Goal: Task Accomplishment & Management: Use online tool/utility

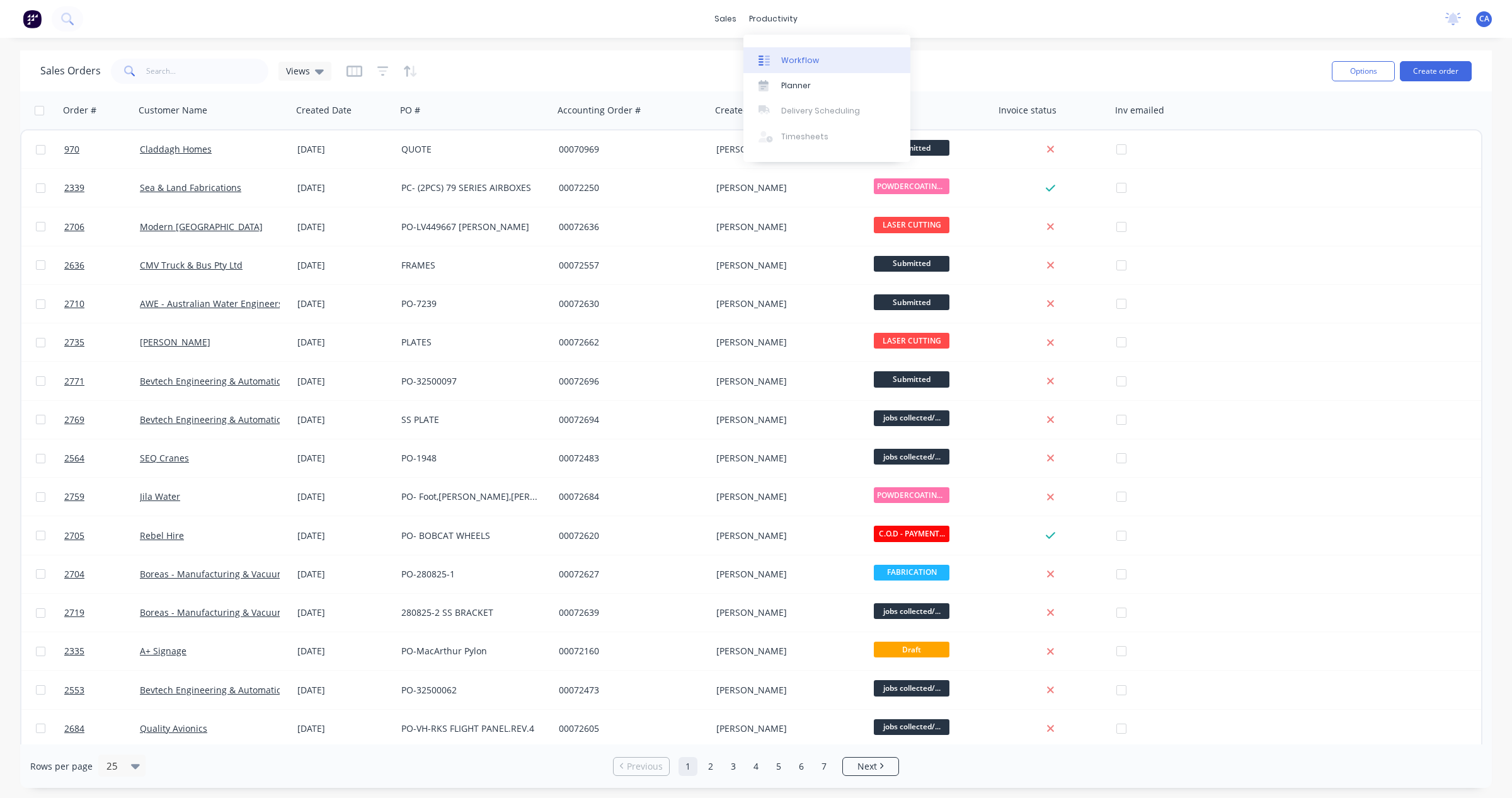
click at [786, 53] on link "Workflow" at bounding box center [827, 60] width 167 height 25
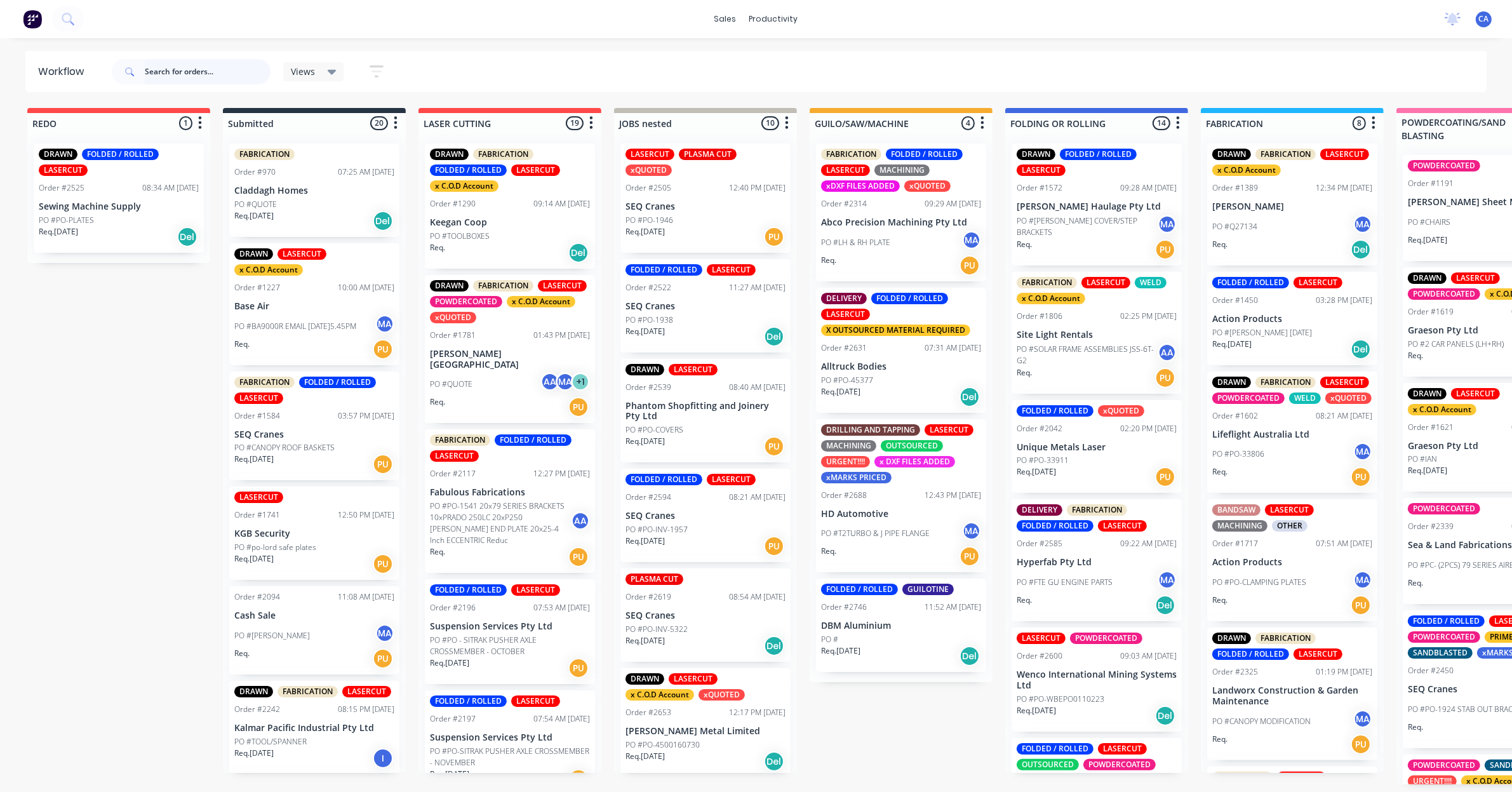
click at [242, 76] on input "text" at bounding box center [207, 72] width 126 height 26
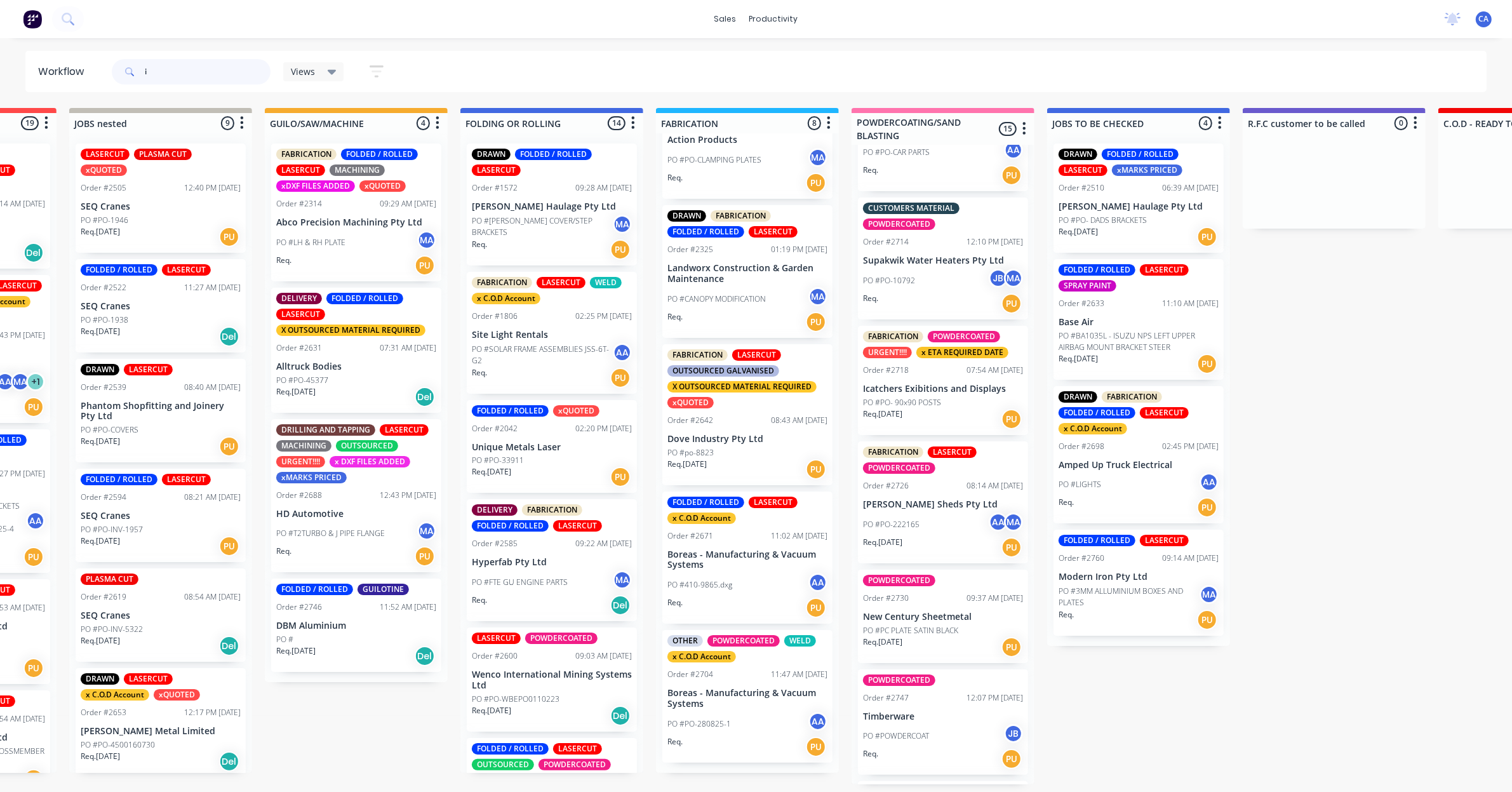
scroll to position [952, 0]
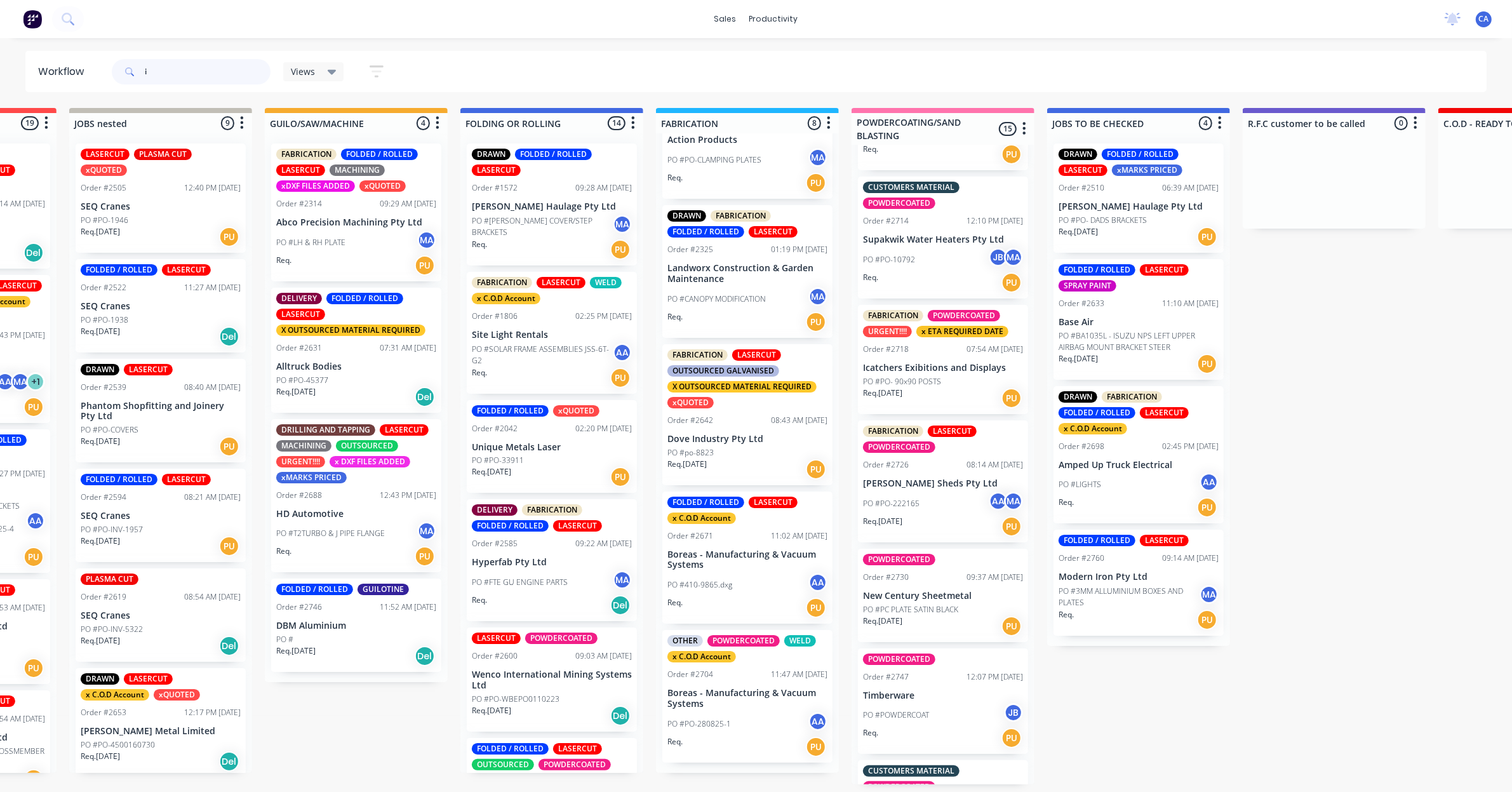
type input "i"
click at [937, 373] on p "Icatchers Exibitions and Displays" at bounding box center [943, 368] width 160 height 11
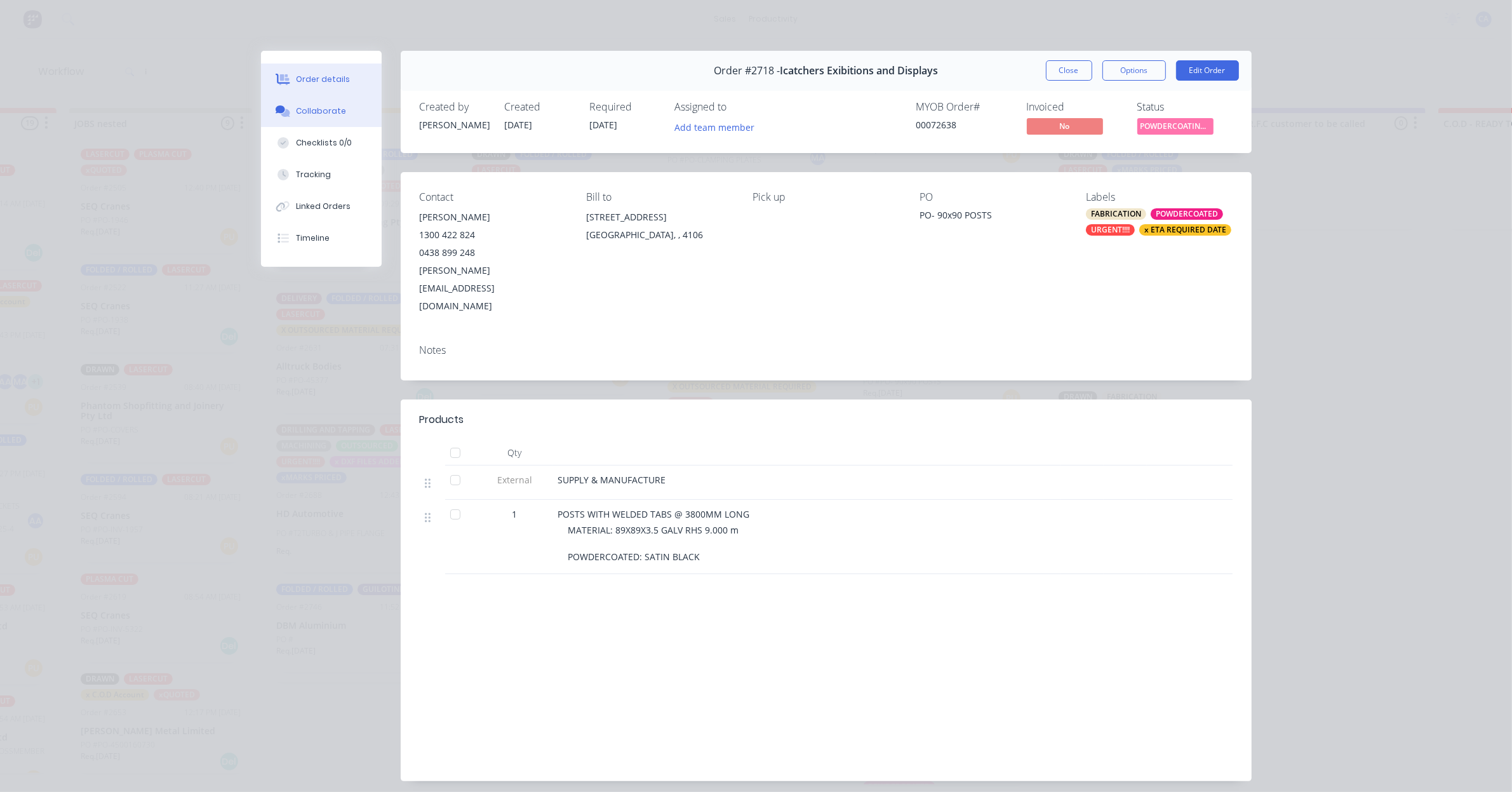
click at [325, 114] on div "Collaborate" at bounding box center [321, 111] width 50 height 11
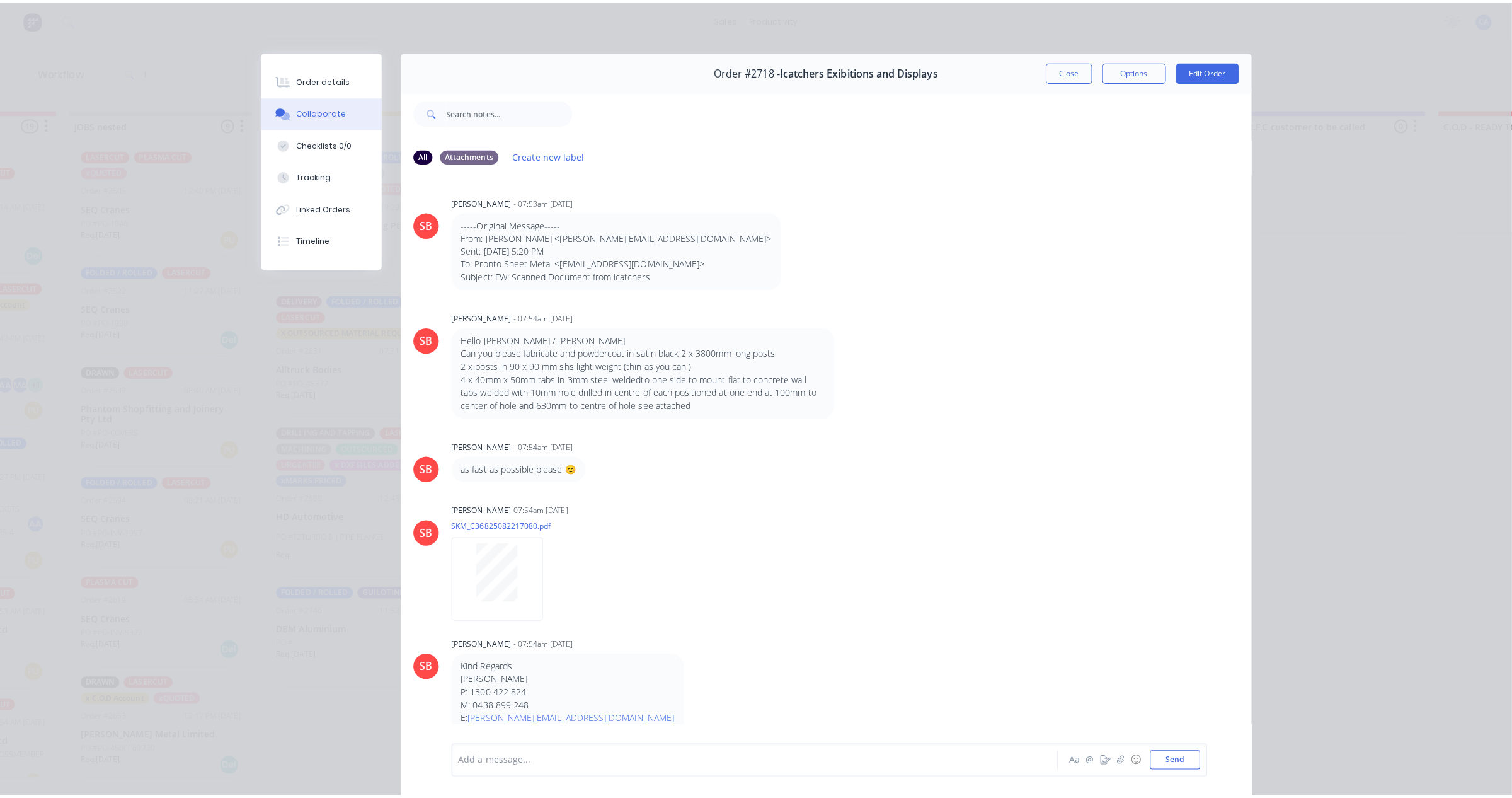
scroll to position [2, 0]
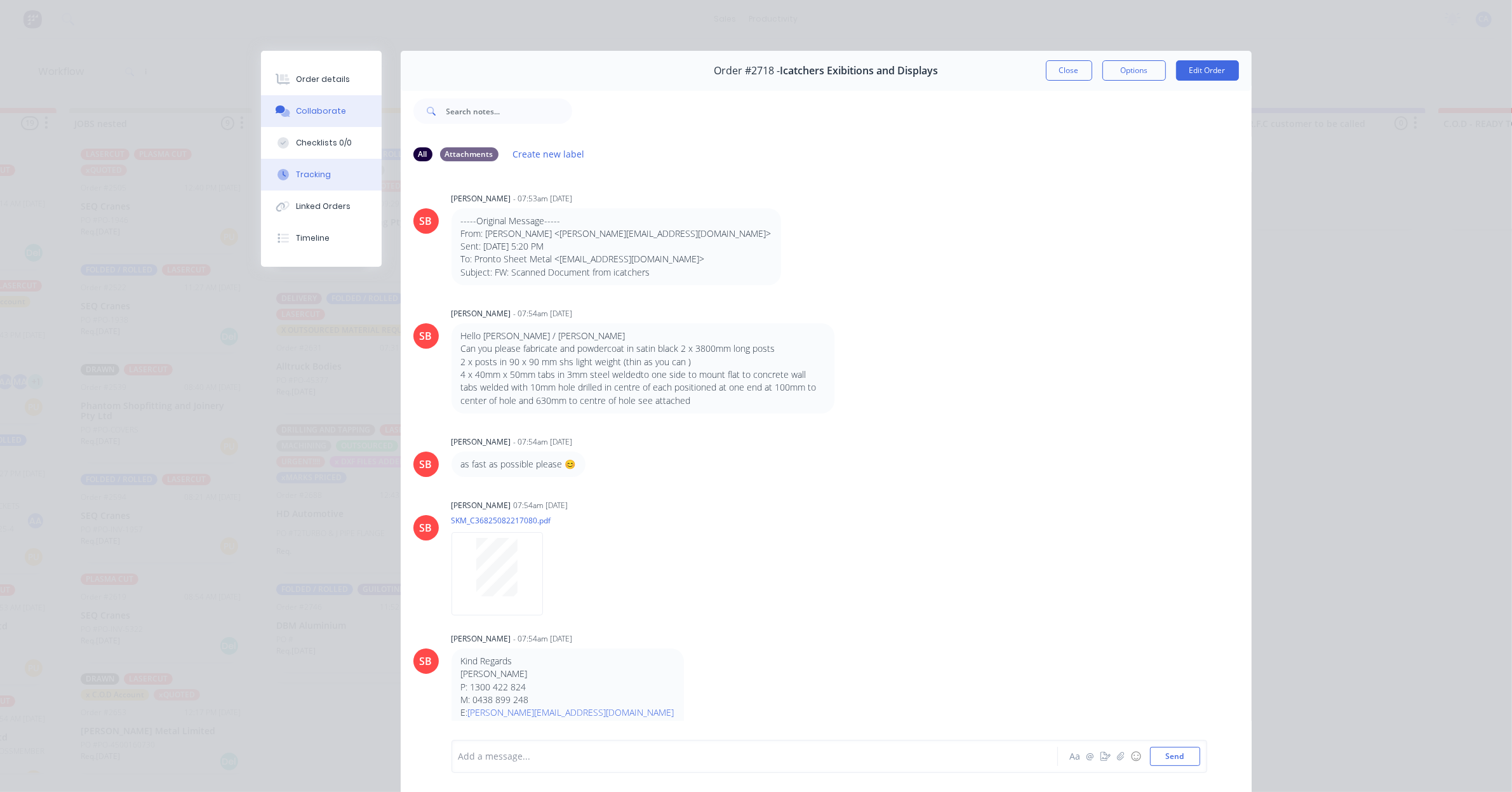
click at [329, 163] on button "Tracking" at bounding box center [321, 174] width 121 height 32
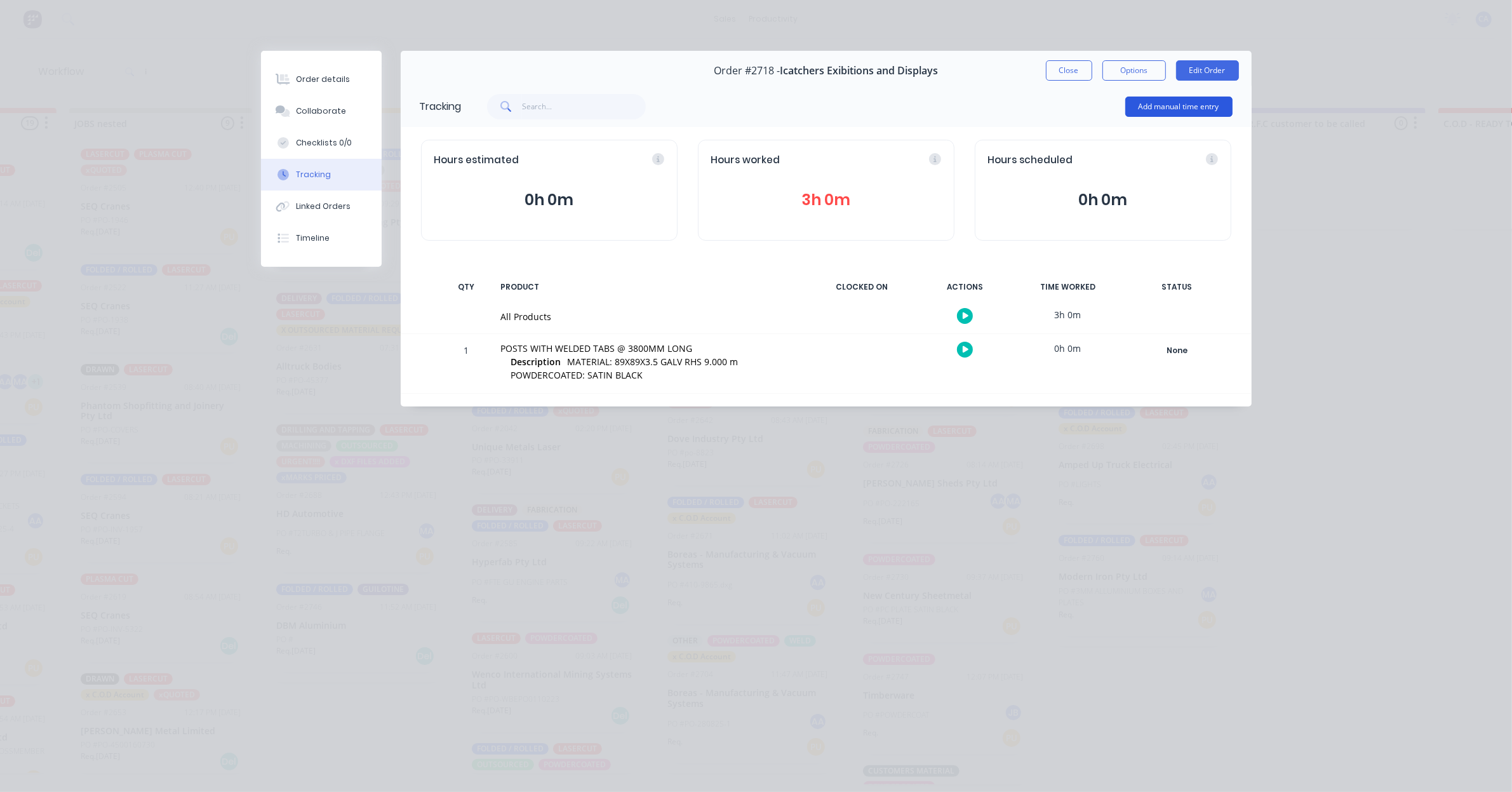
click at [1152, 105] on button "Add manual time entry" at bounding box center [1179, 106] width 107 height 20
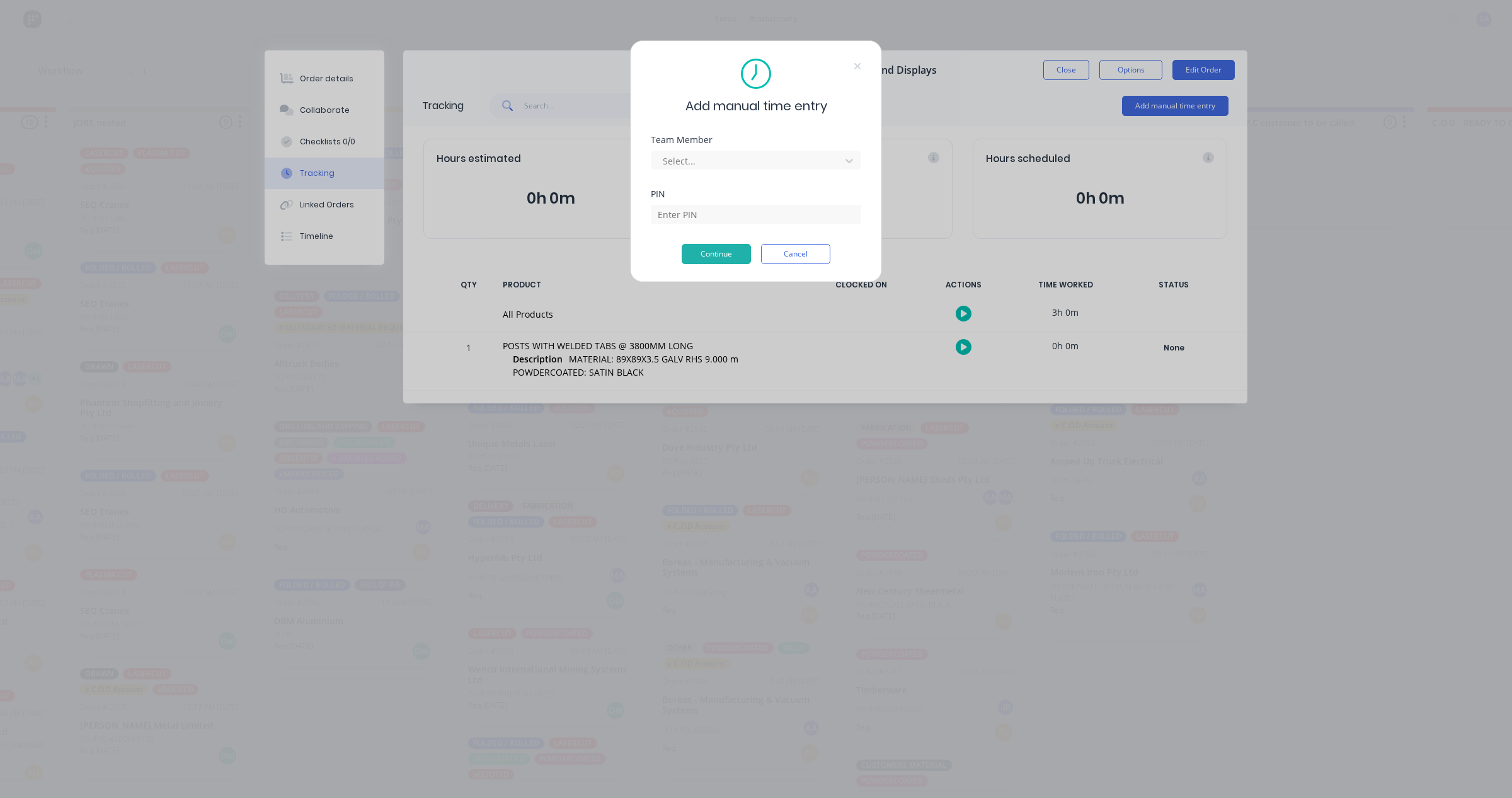
click at [863, 66] on div "Add manual time entry Team Member Select... PIN Continue Cancel" at bounding box center [756, 161] width 252 height 242
click at [855, 65] on icon at bounding box center [857, 65] width 6 height 6
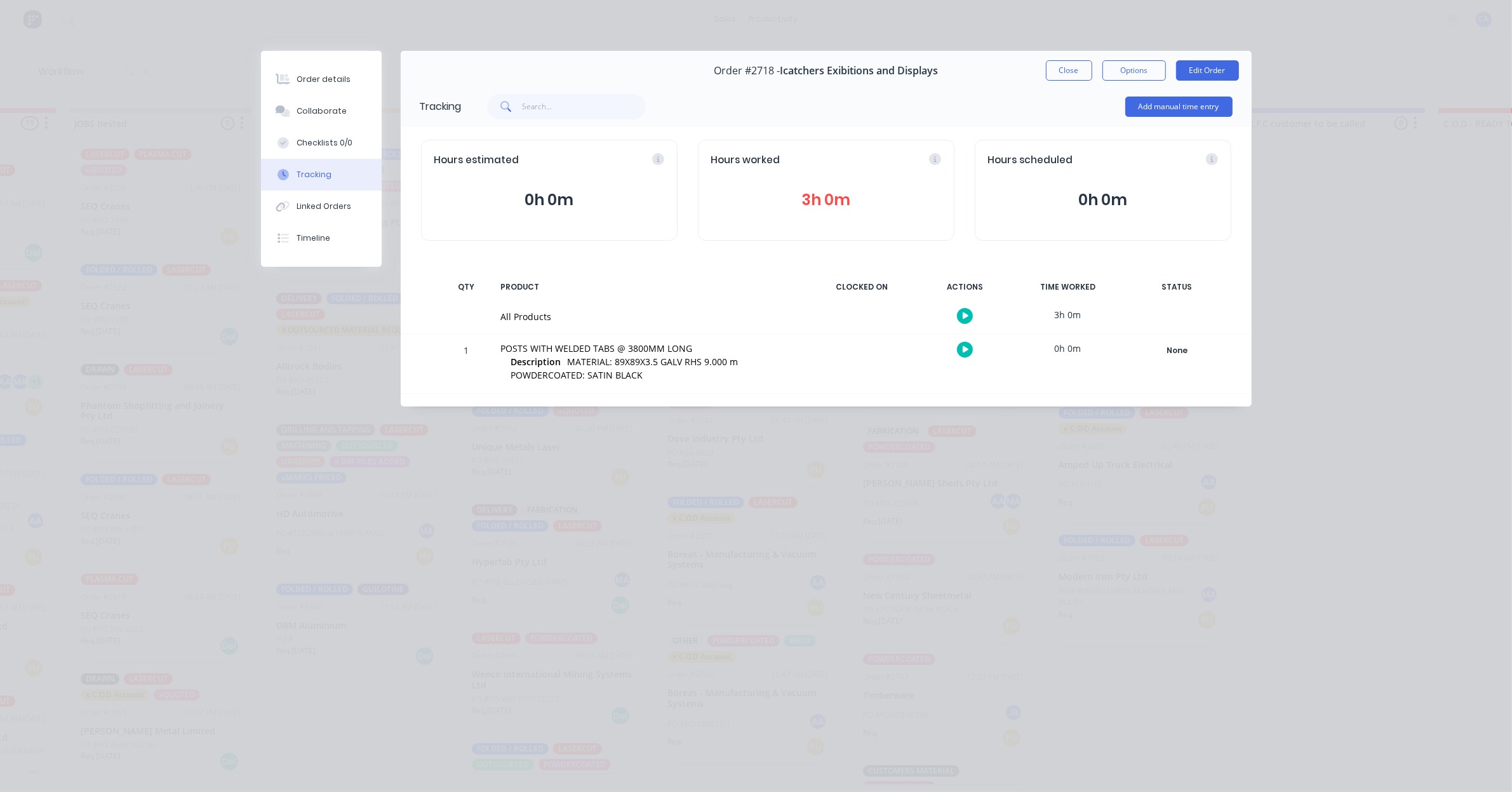
click at [935, 157] on div "Hours worked" at bounding box center [826, 160] width 230 height 15
click at [864, 156] on icon at bounding box center [860, 158] width 11 height 11
click at [855, 161] on icon at bounding box center [860, 158] width 11 height 11
click at [845, 213] on div "Hours worked 3h 0m" at bounding box center [826, 190] width 257 height 101
click at [843, 199] on button "3h 0m" at bounding box center [826, 200] width 230 height 24
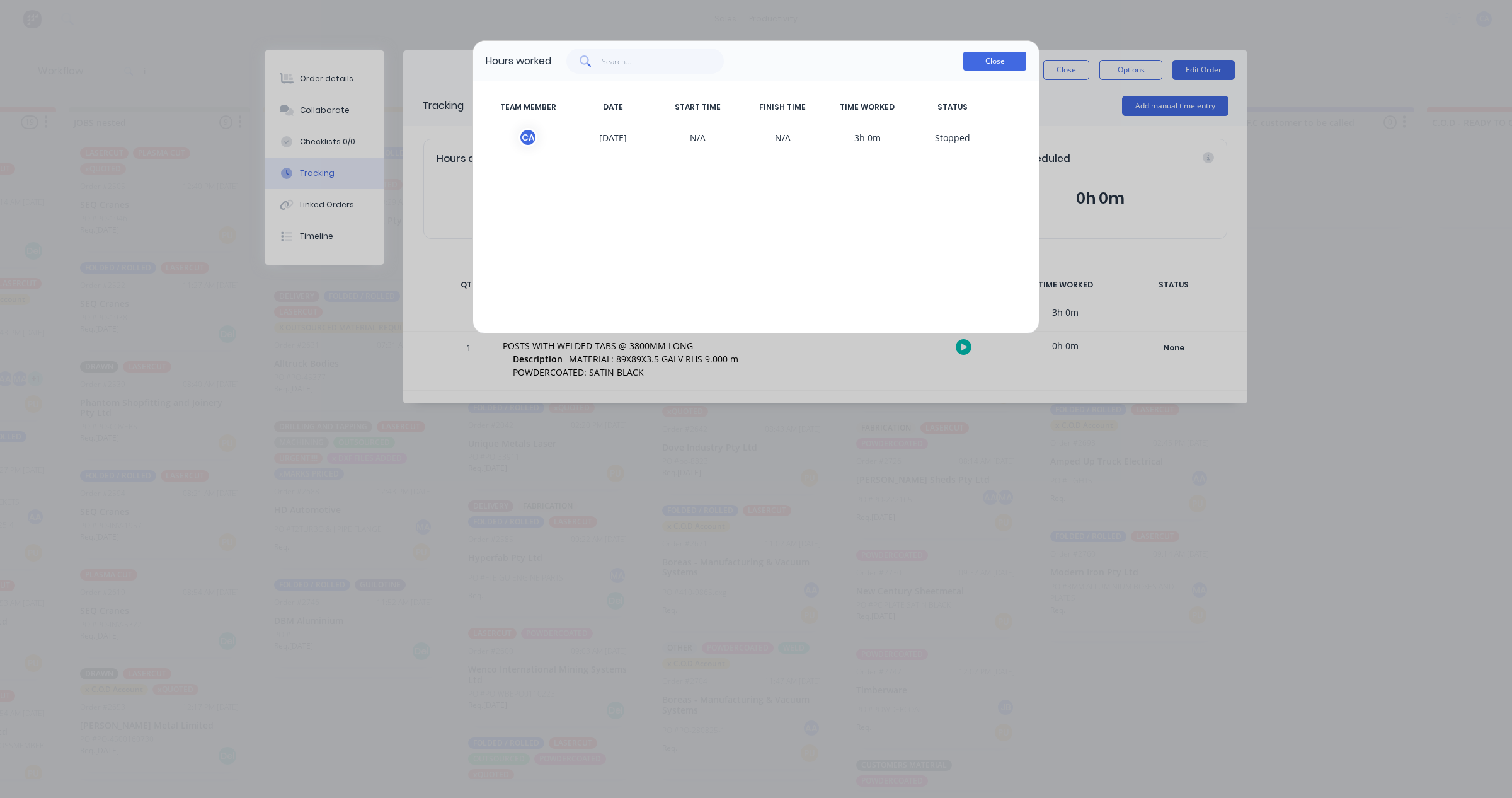
click at [983, 61] on button "Close" at bounding box center [995, 61] width 63 height 19
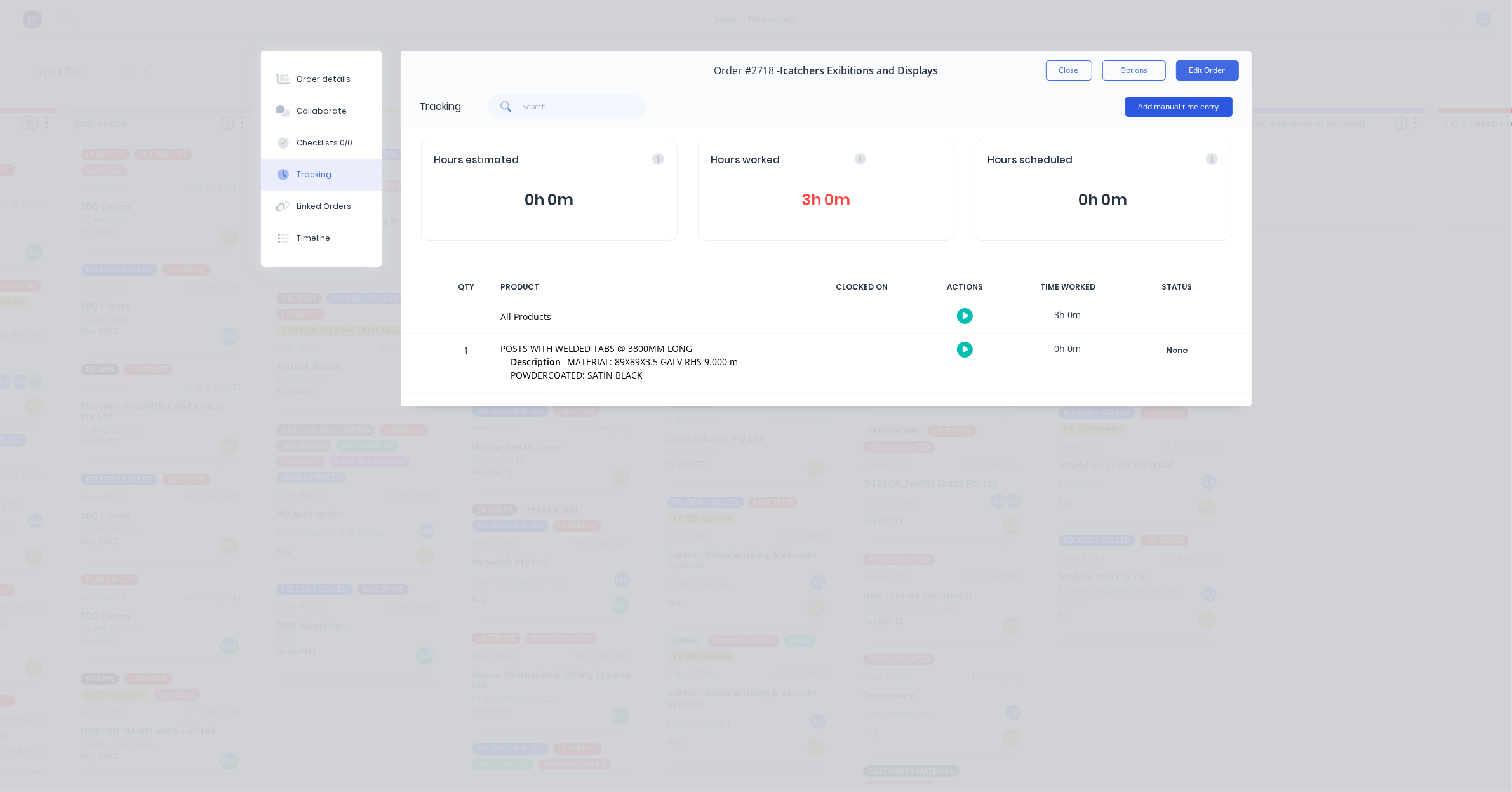
click at [1193, 113] on button "Add manual time entry" at bounding box center [1179, 106] width 107 height 20
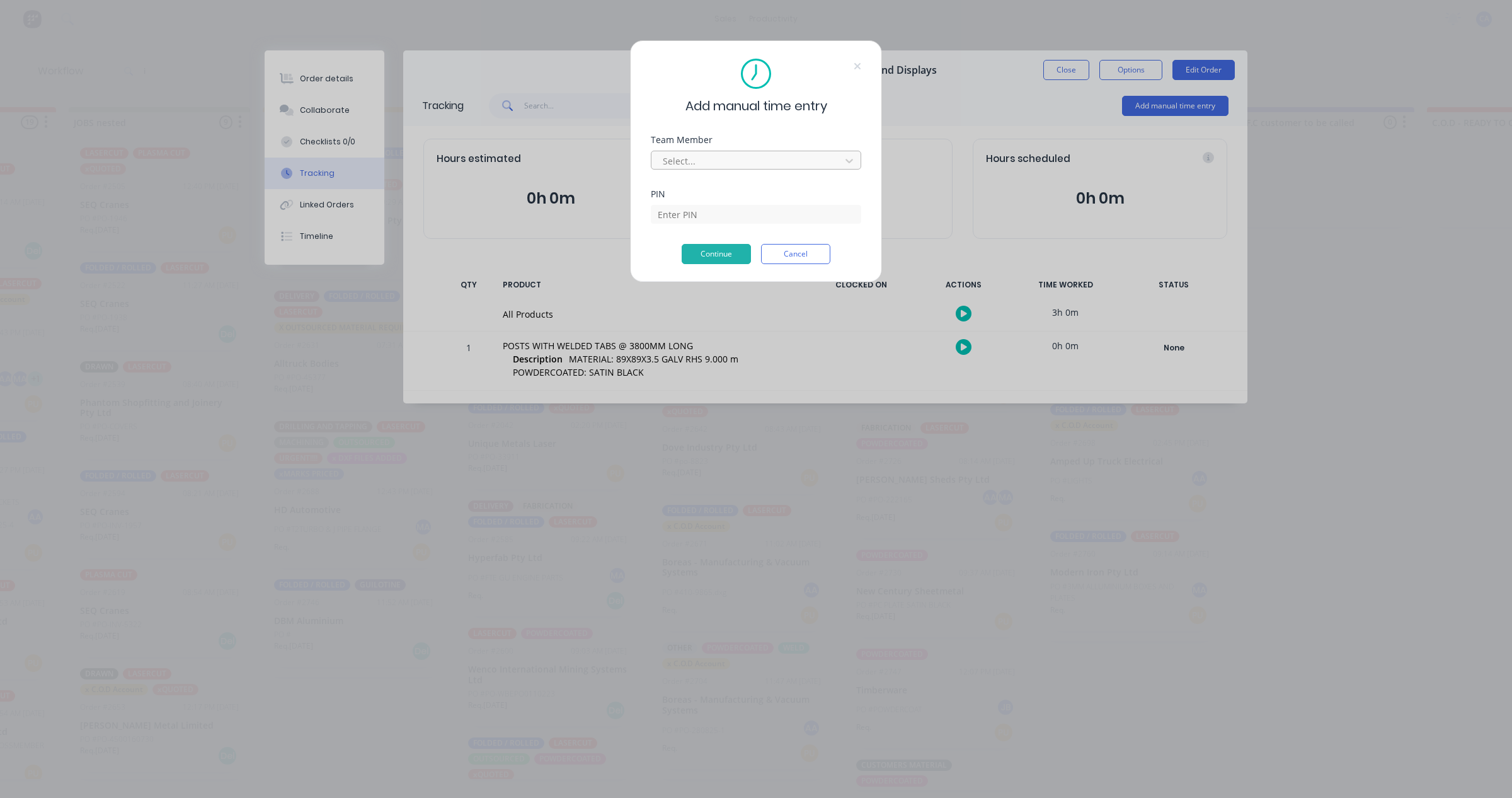
click at [724, 158] on div at bounding box center [748, 161] width 172 height 16
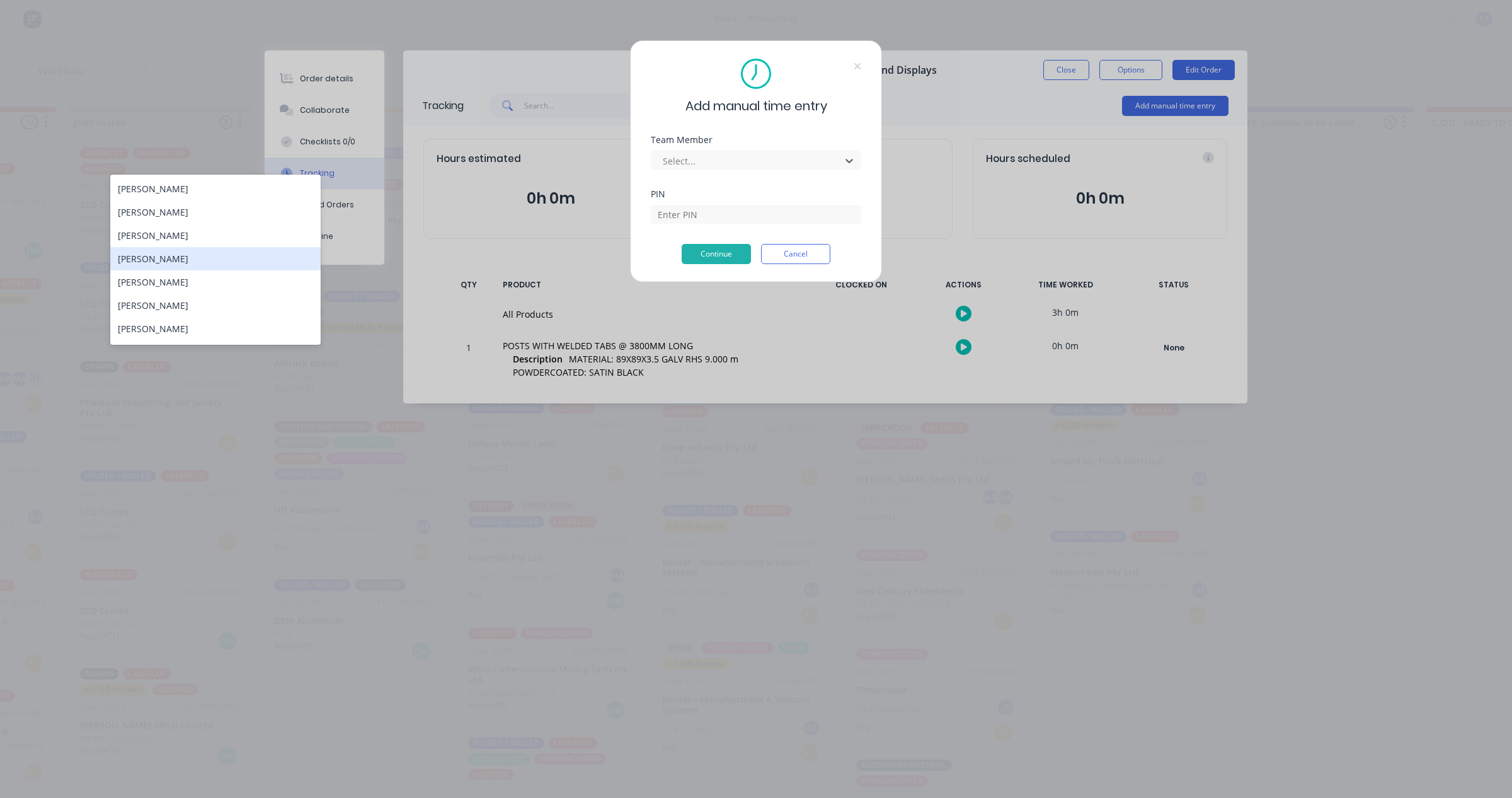
click at [231, 253] on div "[PERSON_NAME]" at bounding box center [215, 259] width 210 height 23
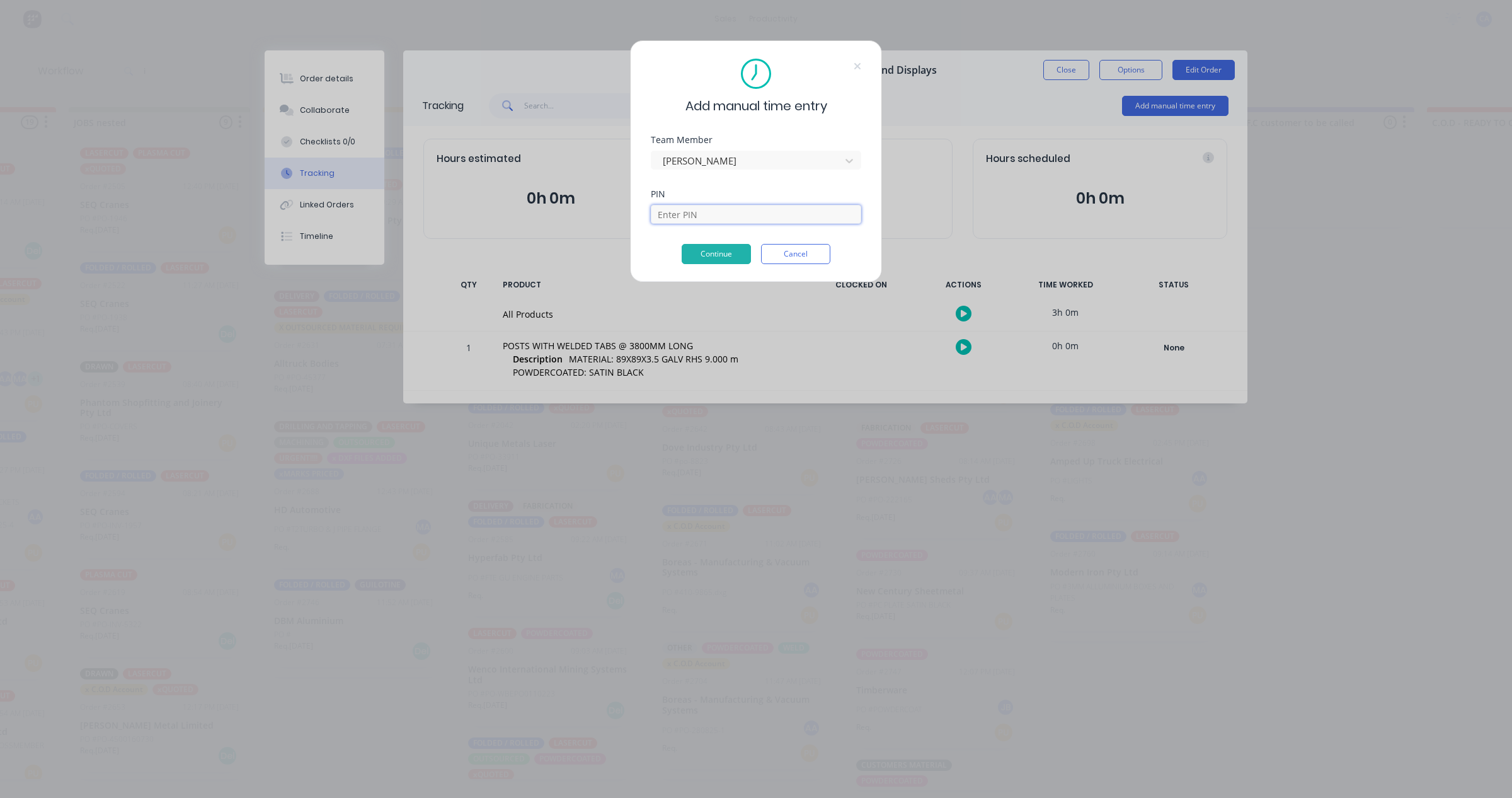
click at [687, 219] on input at bounding box center [756, 214] width 210 height 19
type input "0000"
click at [722, 245] on button "Continue" at bounding box center [716, 254] width 69 height 20
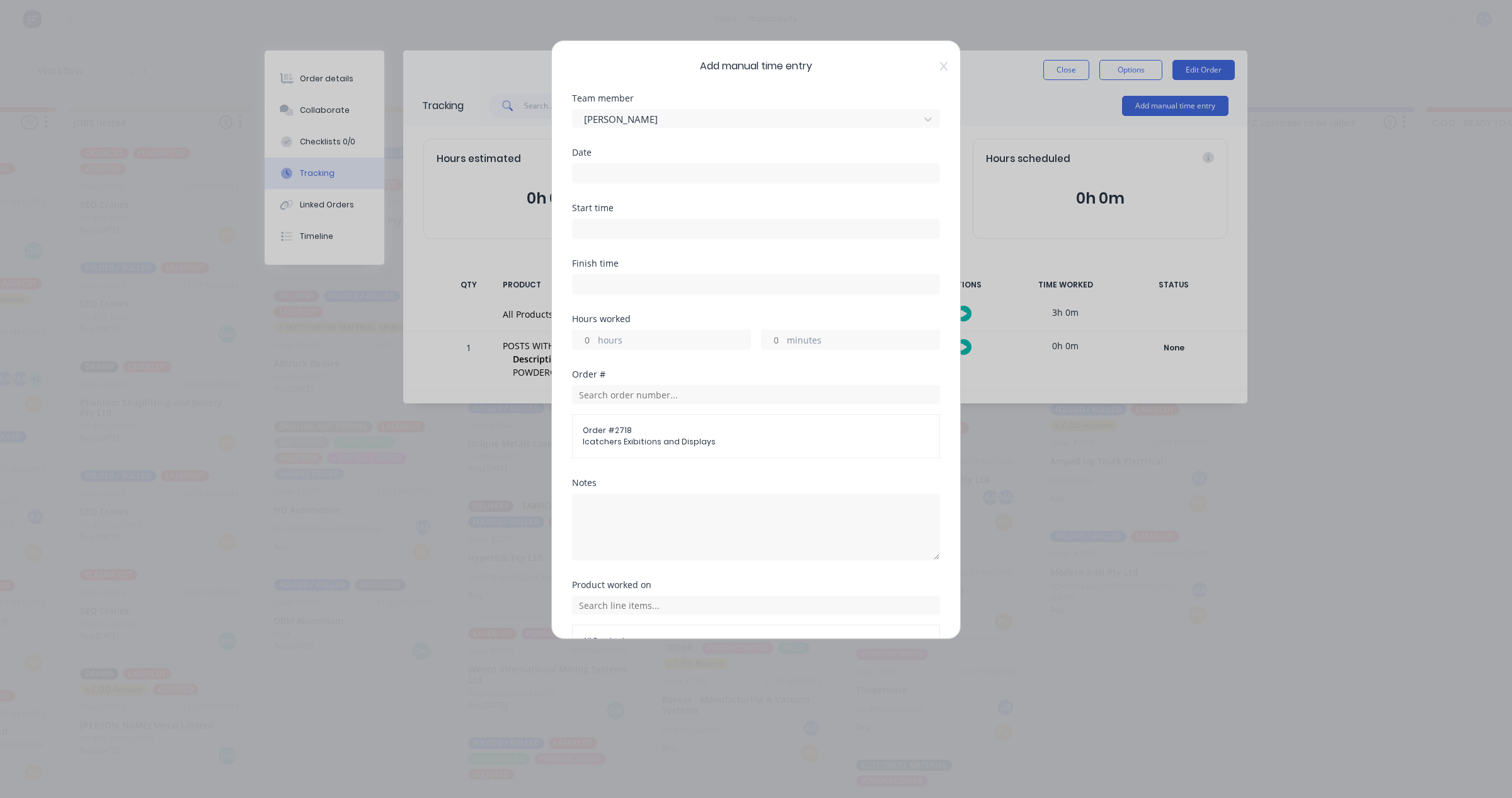
click at [639, 171] on input at bounding box center [756, 173] width 367 height 19
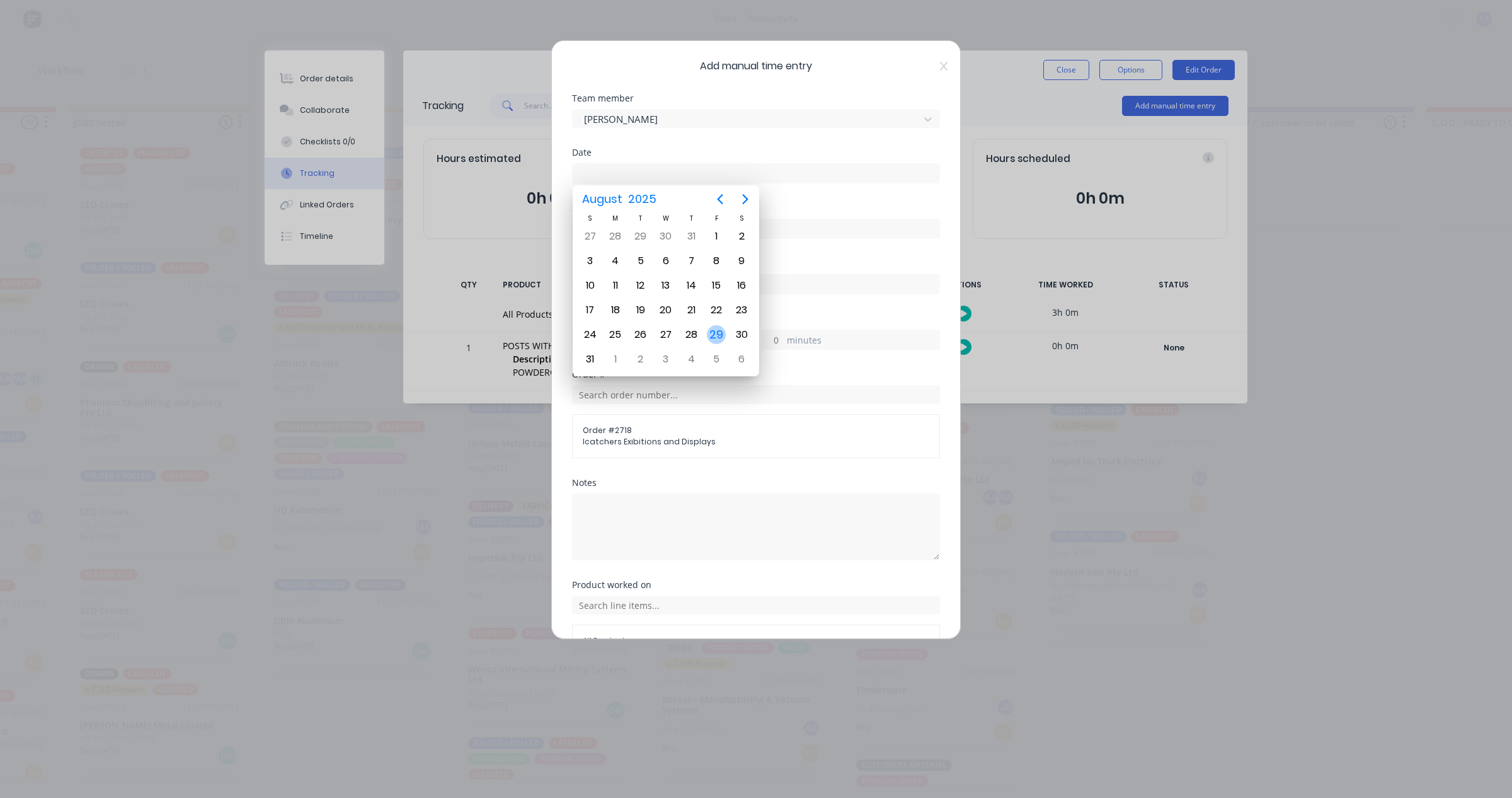
click at [717, 331] on div "29" at bounding box center [716, 334] width 19 height 19
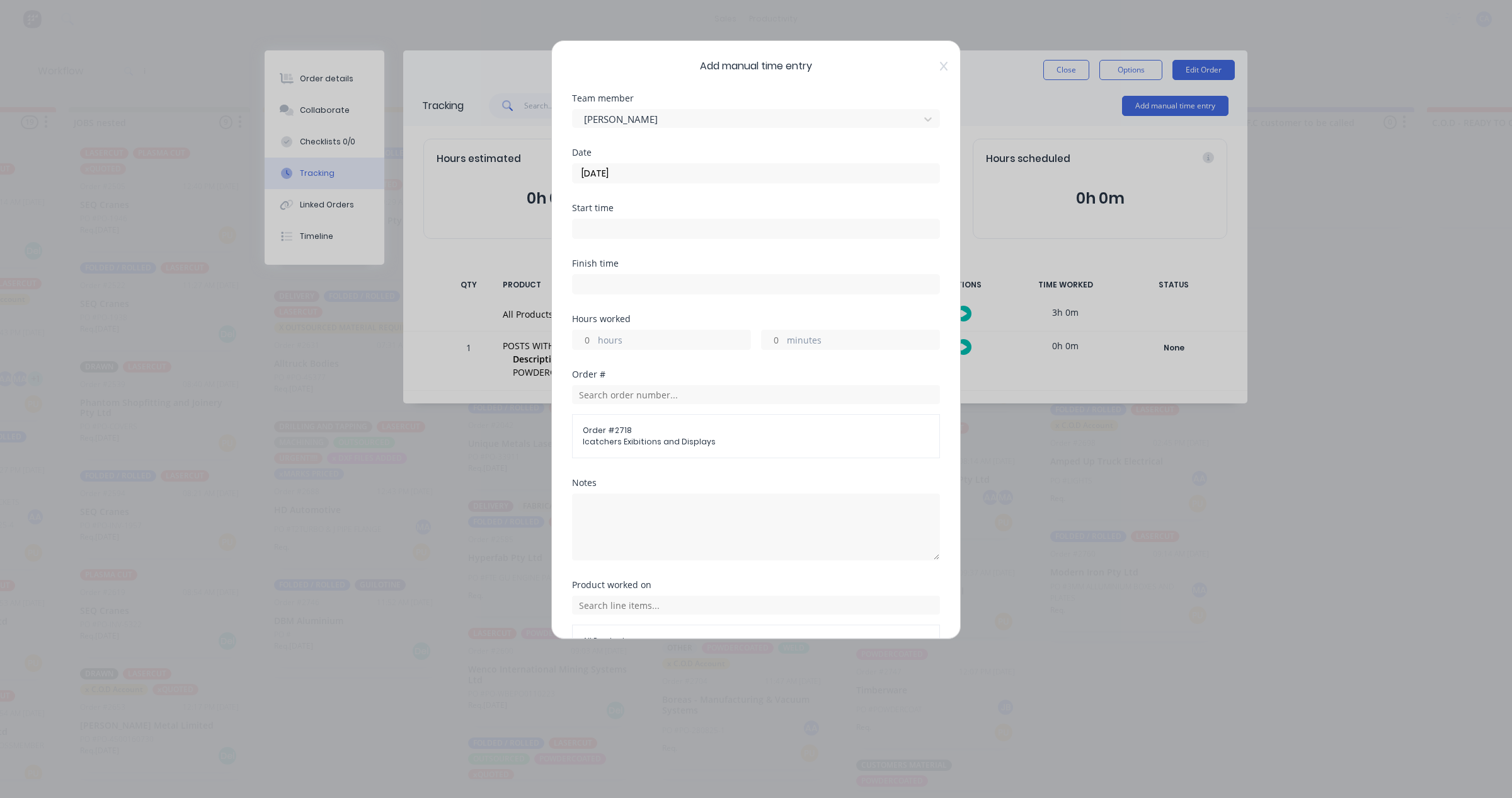
click at [599, 164] on label "[DATE]" at bounding box center [756, 173] width 368 height 20
click at [599, 164] on input "[DATE]" at bounding box center [756, 173] width 367 height 19
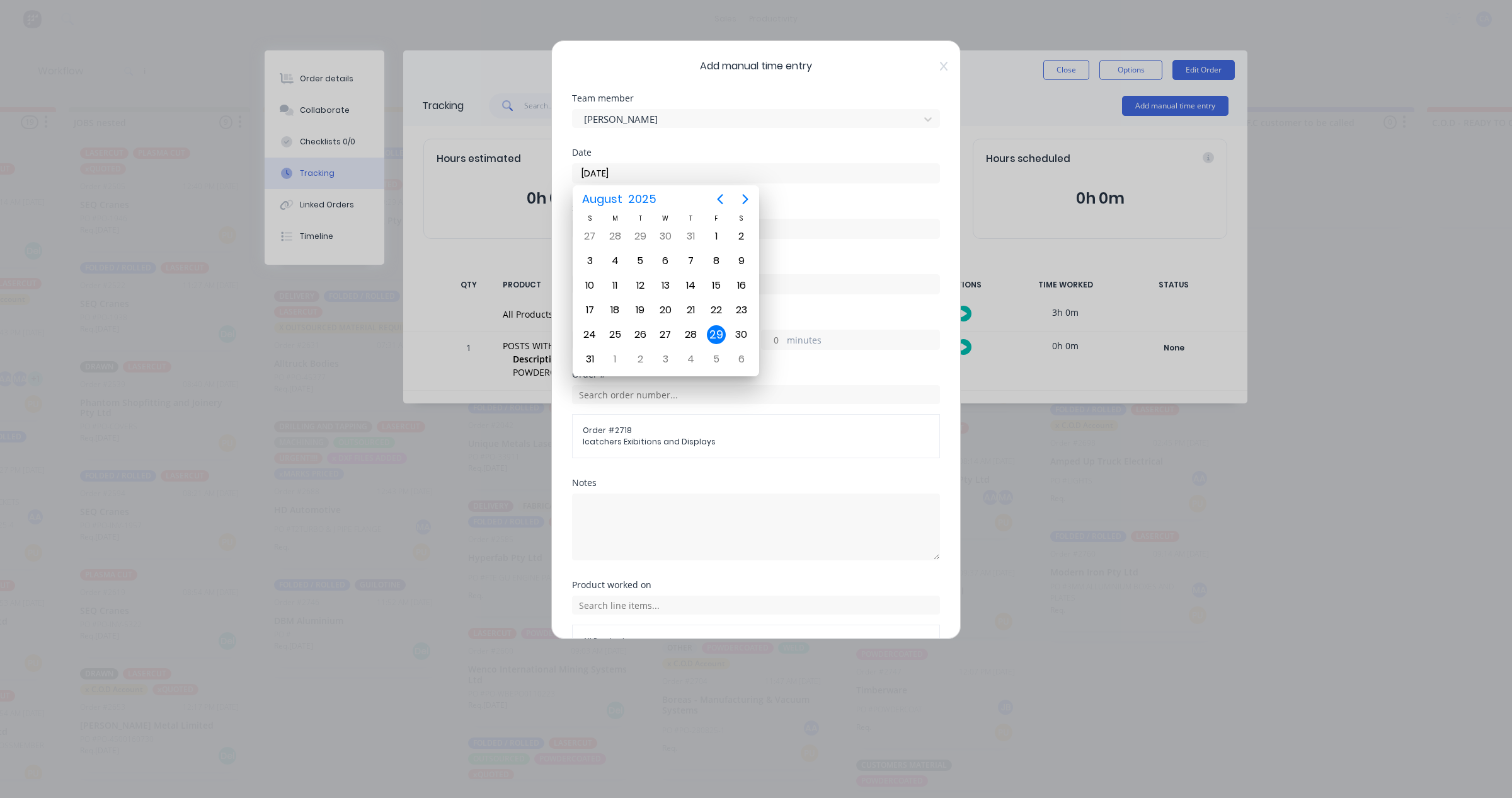
click at [603, 180] on input "[DATE]" at bounding box center [756, 173] width 367 height 19
click at [698, 325] on div "28" at bounding box center [691, 335] width 25 height 24
type input "[DATE]"
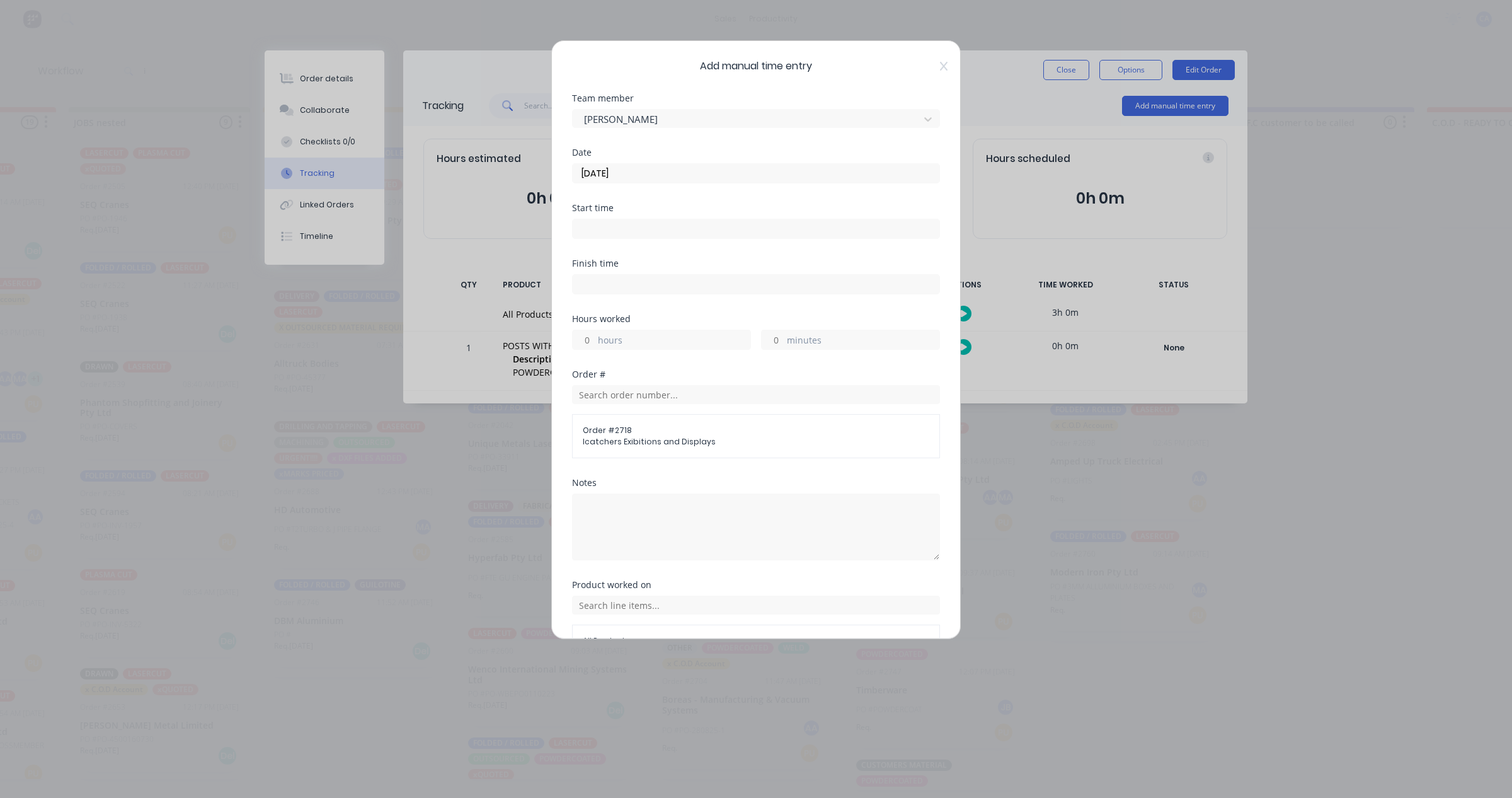
click at [592, 344] on input "hours" at bounding box center [583, 340] width 22 height 19
type input "1"
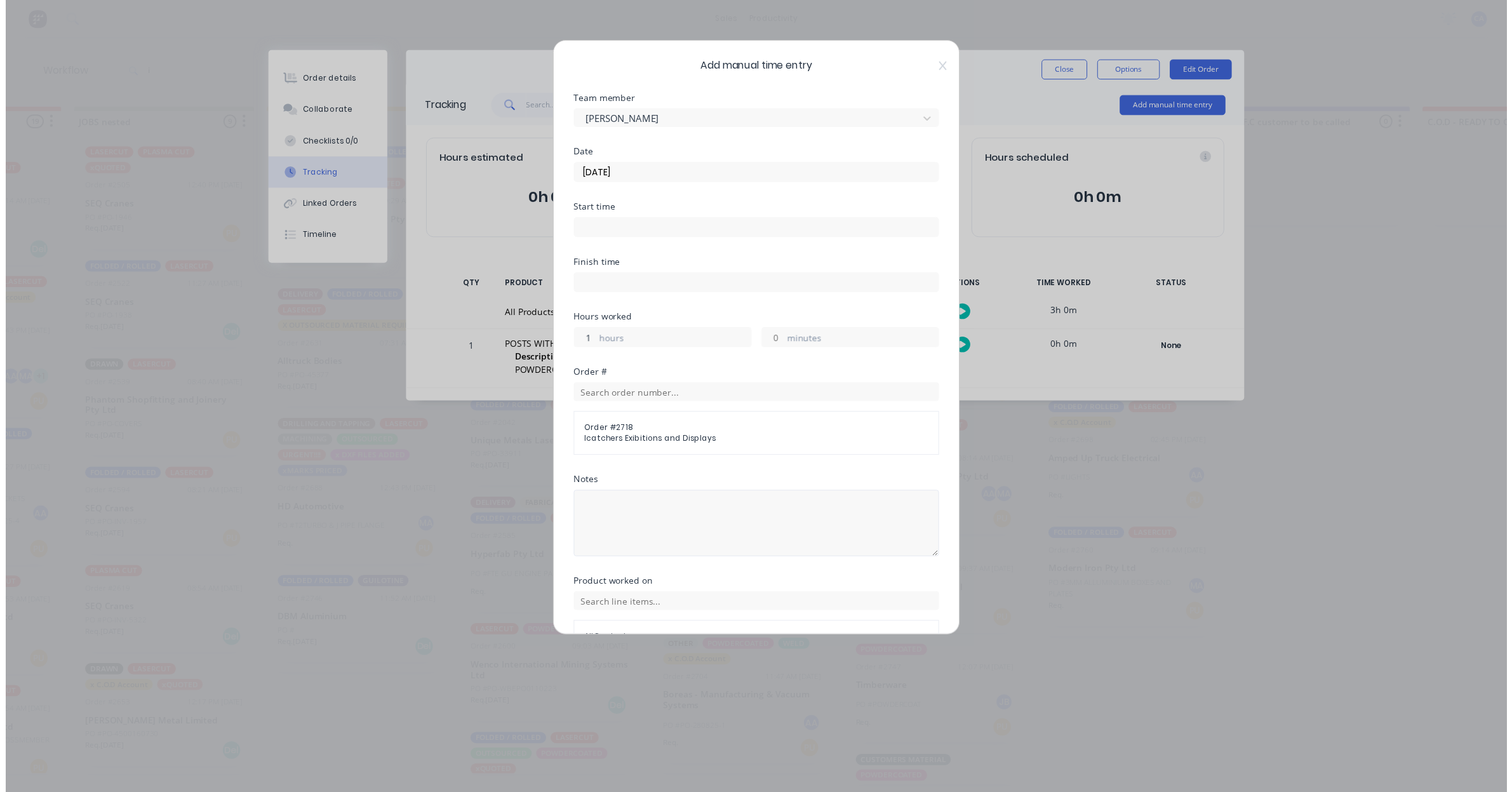
scroll to position [80, 0]
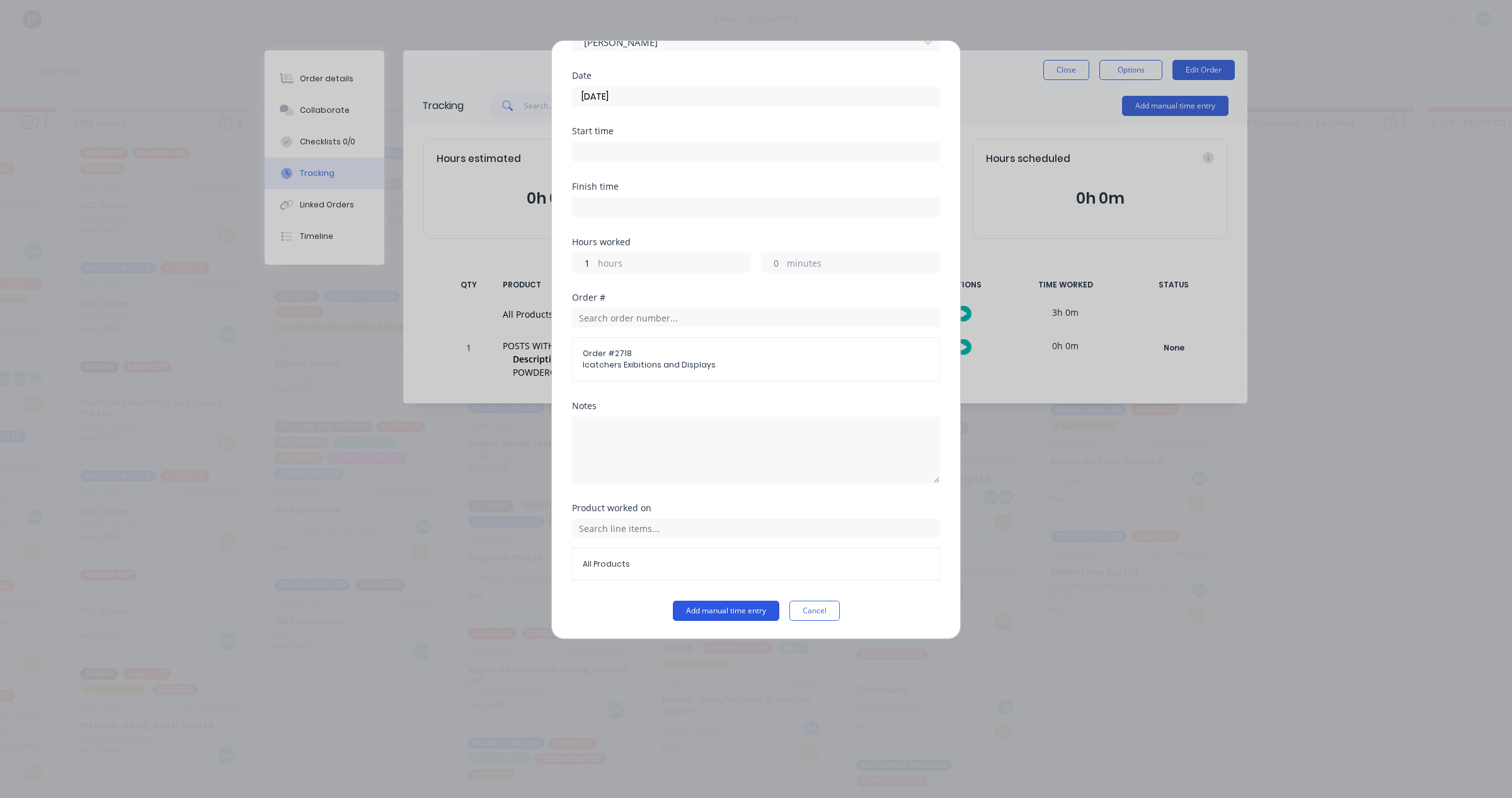
click at [728, 602] on button "Add manual time entry" at bounding box center [726, 611] width 106 height 20
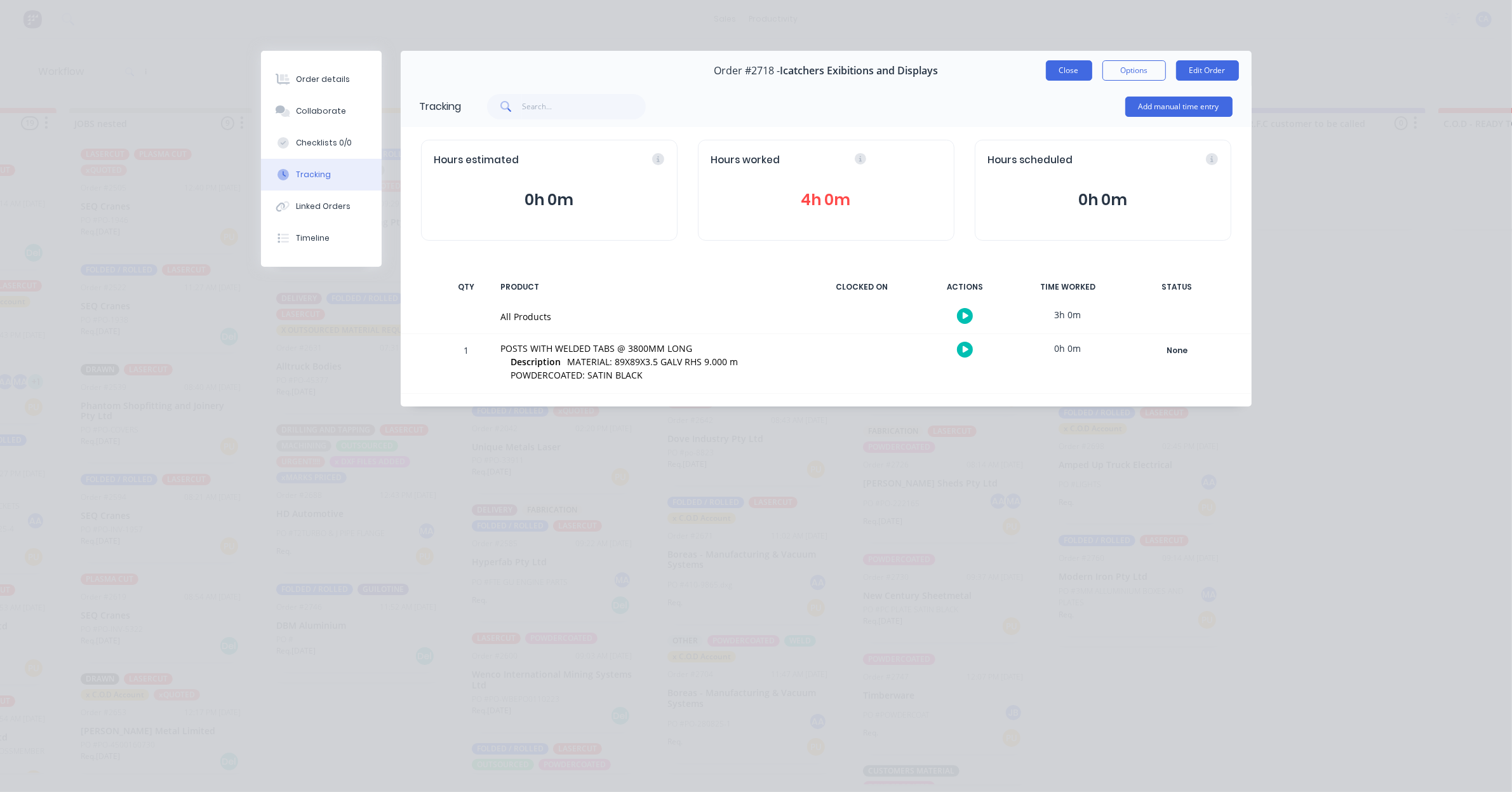
click at [1053, 71] on button "Close" at bounding box center [1069, 71] width 46 height 20
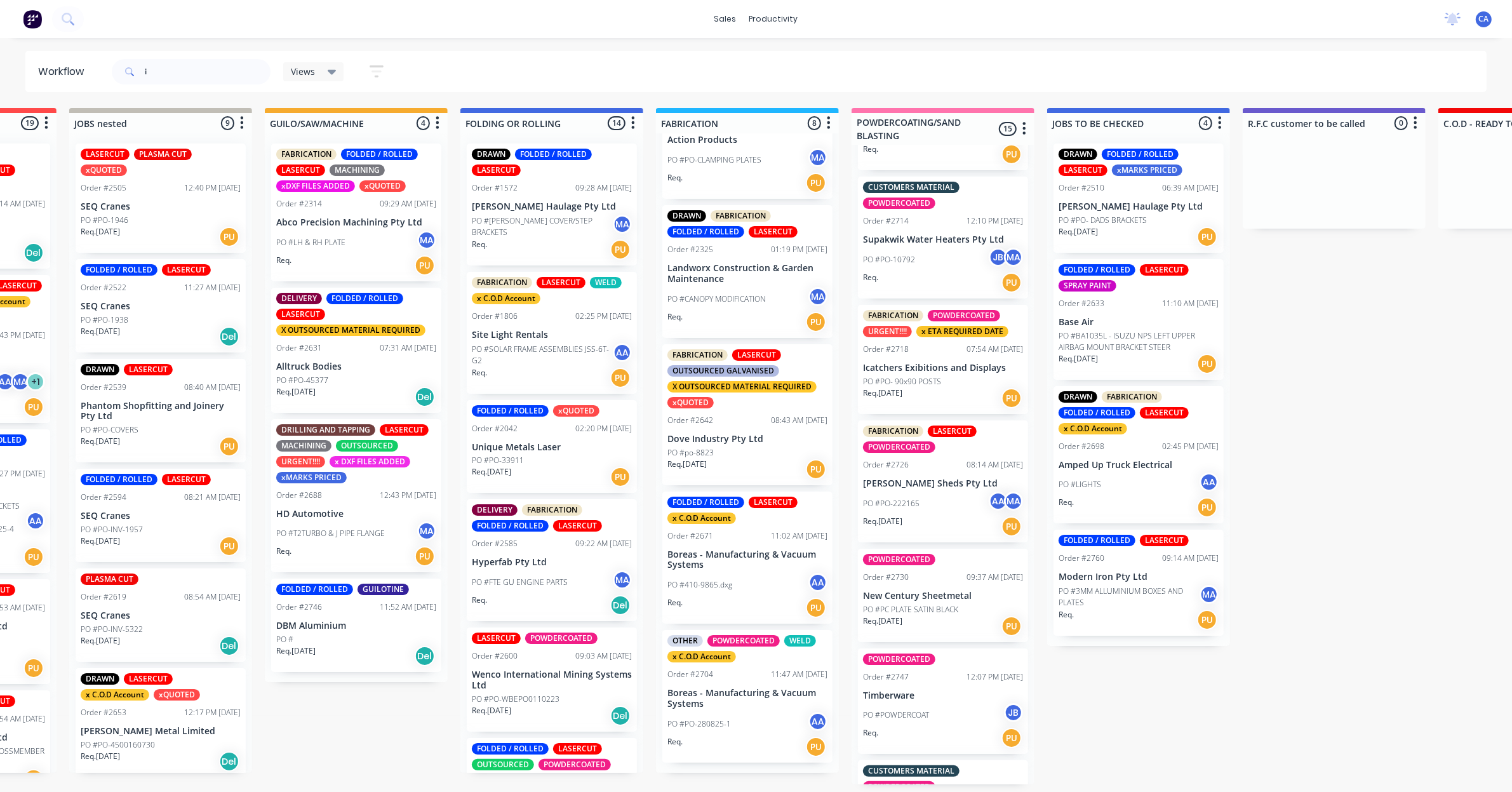
click at [172, 58] on div "i" at bounding box center [191, 71] width 159 height 38
click at [170, 71] on input "i" at bounding box center [207, 72] width 126 height 26
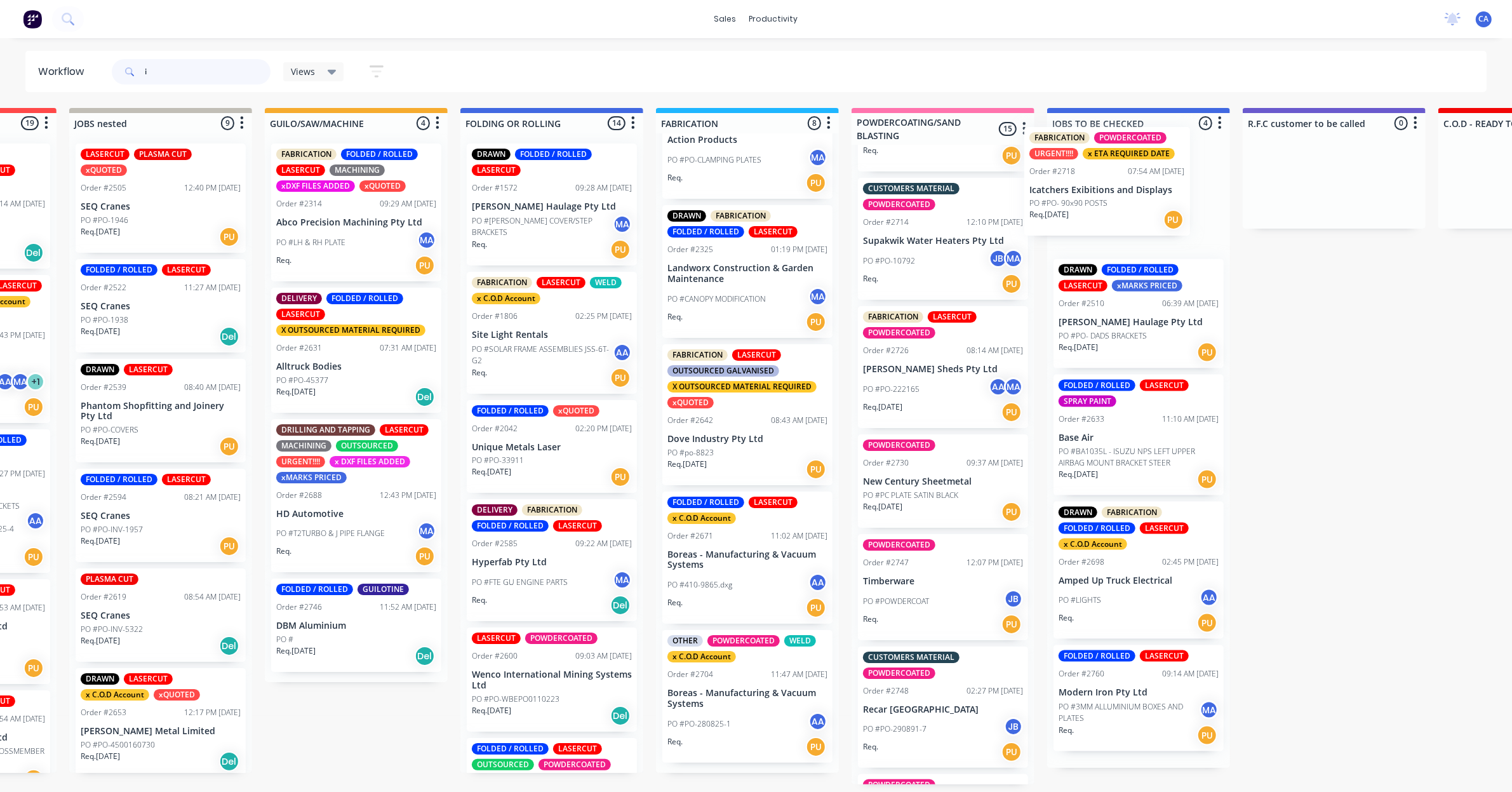
drag, startPoint x: 963, startPoint y: 343, endPoint x: 1096, endPoint y: 176, distance: 213.5
click at [1096, 176] on div "REDO 1 Sort By Created date Required date Order number Customer name Most recen…" at bounding box center [1241, 446] width 3591 height 676
